Goal: Task Accomplishment & Management: Complete application form

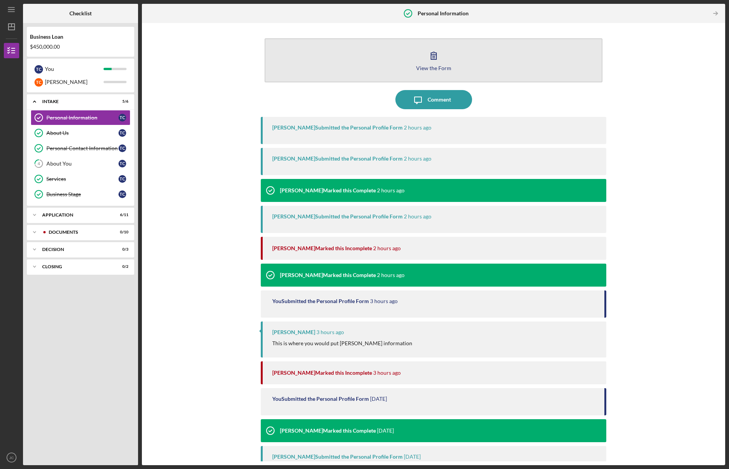
click at [478, 62] on button "View the Form Form" at bounding box center [434, 60] width 338 height 44
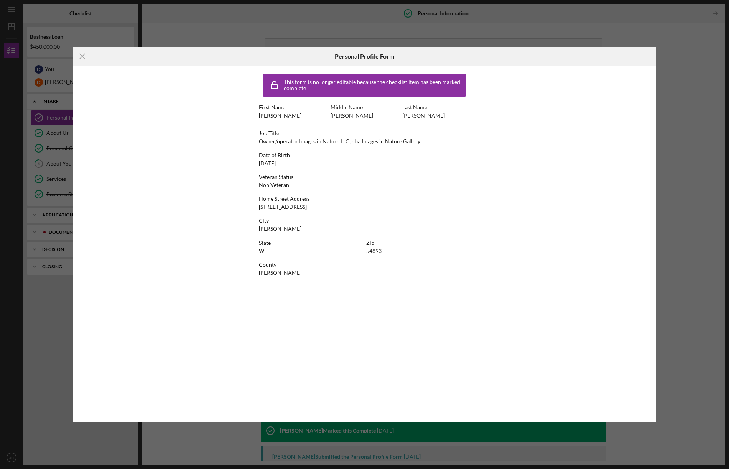
click at [84, 56] on icon "Icon/Menu Close" at bounding box center [82, 56] width 19 height 19
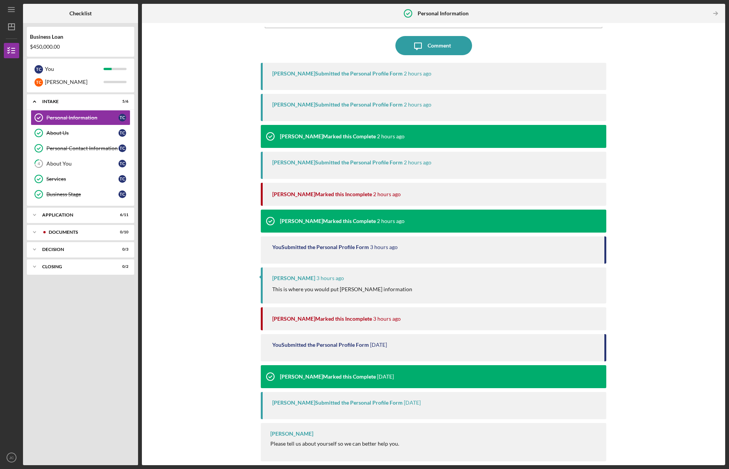
scroll to position [54, 0]
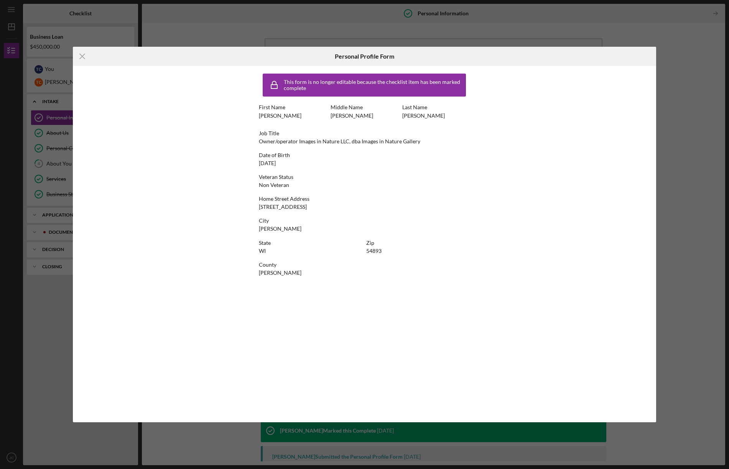
click at [84, 54] on icon "Icon/Menu Close" at bounding box center [82, 56] width 19 height 19
